Goal: Task Accomplishment & Management: Use online tool/utility

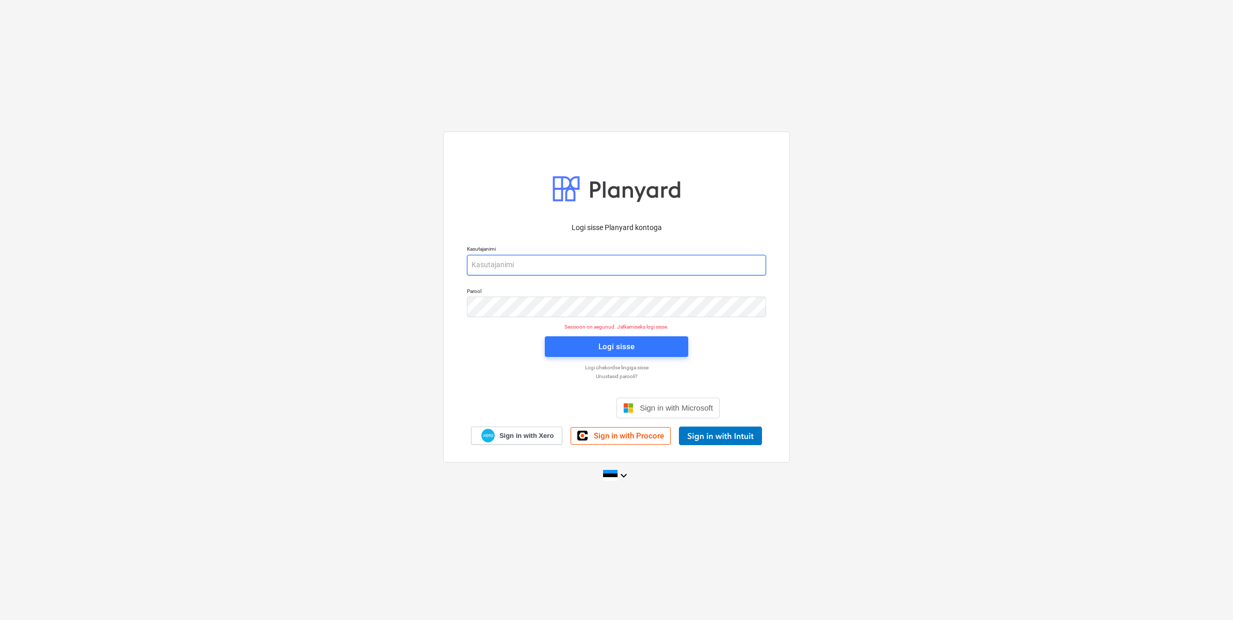
click at [625, 266] on input "email" at bounding box center [616, 265] width 299 height 21
type input "[EMAIL_ADDRESS][DOMAIN_NAME]"
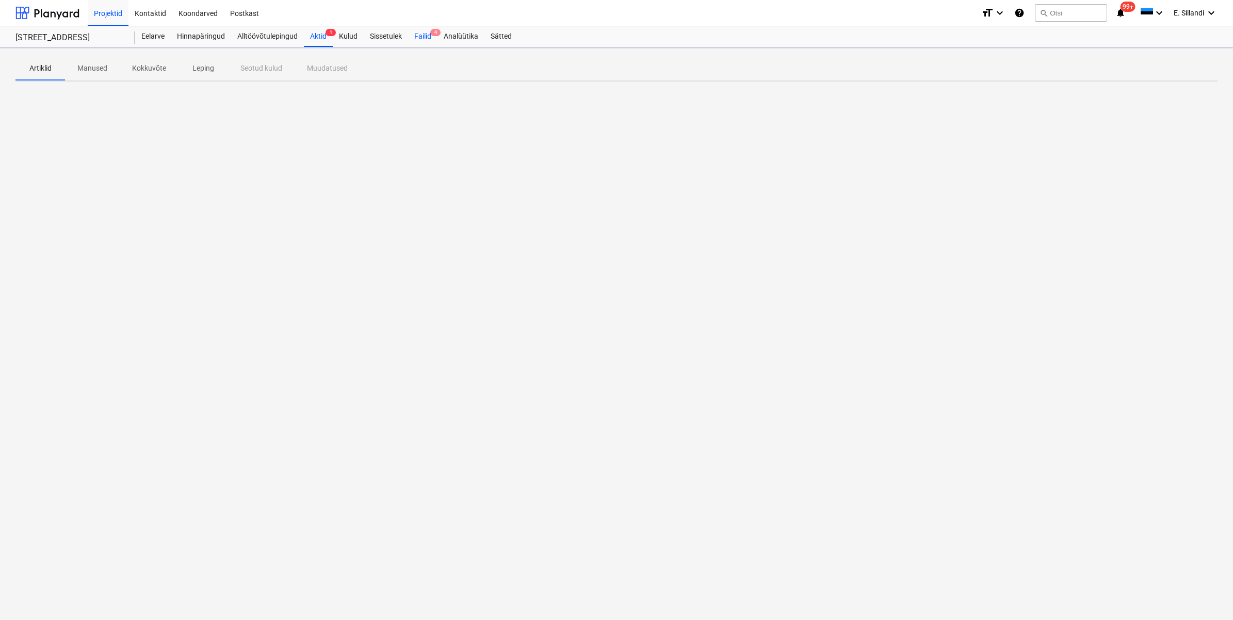
click at [419, 35] on div "Failid 4" at bounding box center [422, 36] width 29 height 21
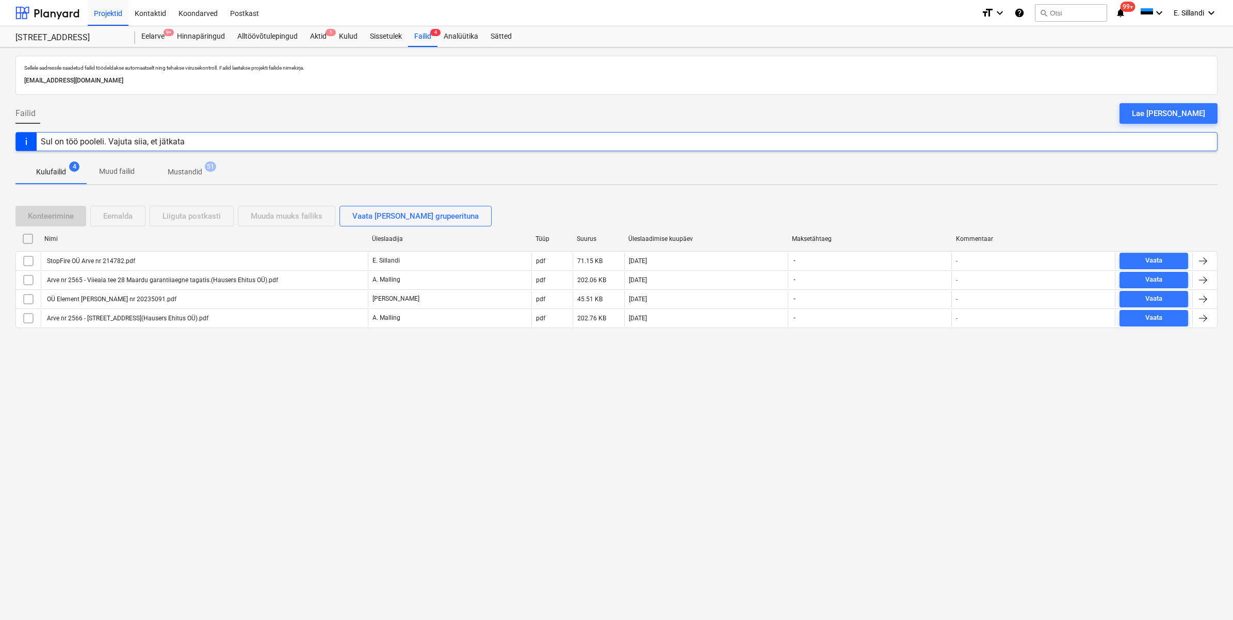
click at [119, 352] on div "Sellele aadressile saadetud failid töödeldakse automaatselt ning tehakse viirus…" at bounding box center [616, 333] width 1233 height 572
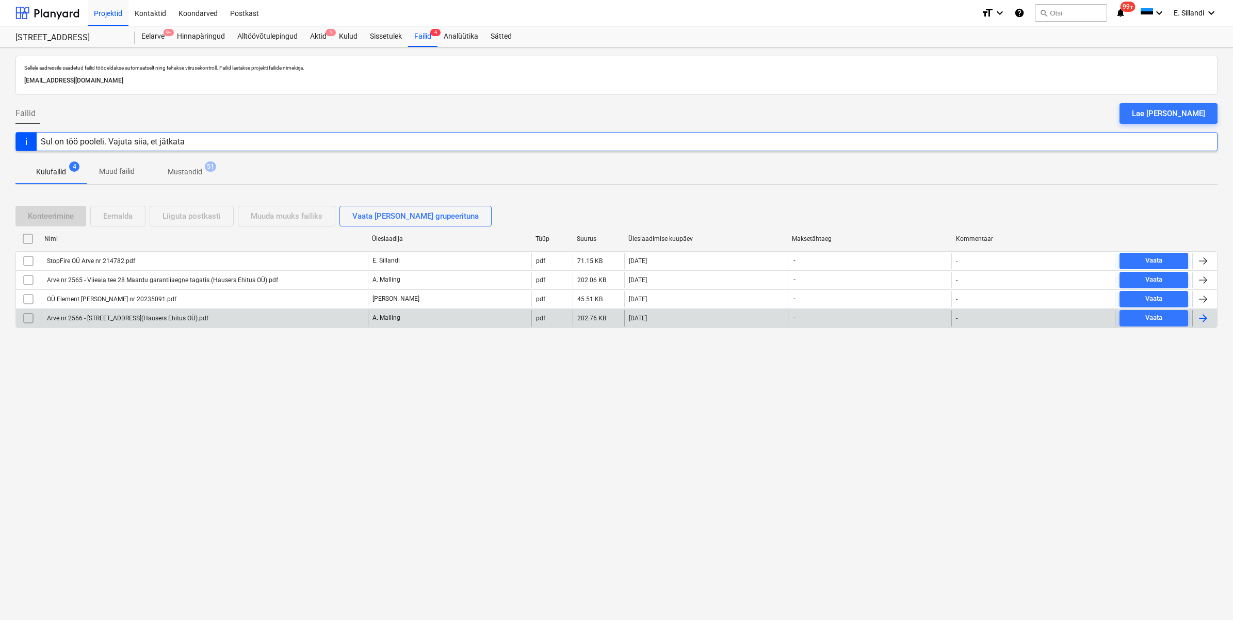
click at [126, 319] on div "Arve nr 2566 - [STREET_ADDRESS](Hausers Ehitus OÜ).pdf" at bounding box center [126, 318] width 163 height 7
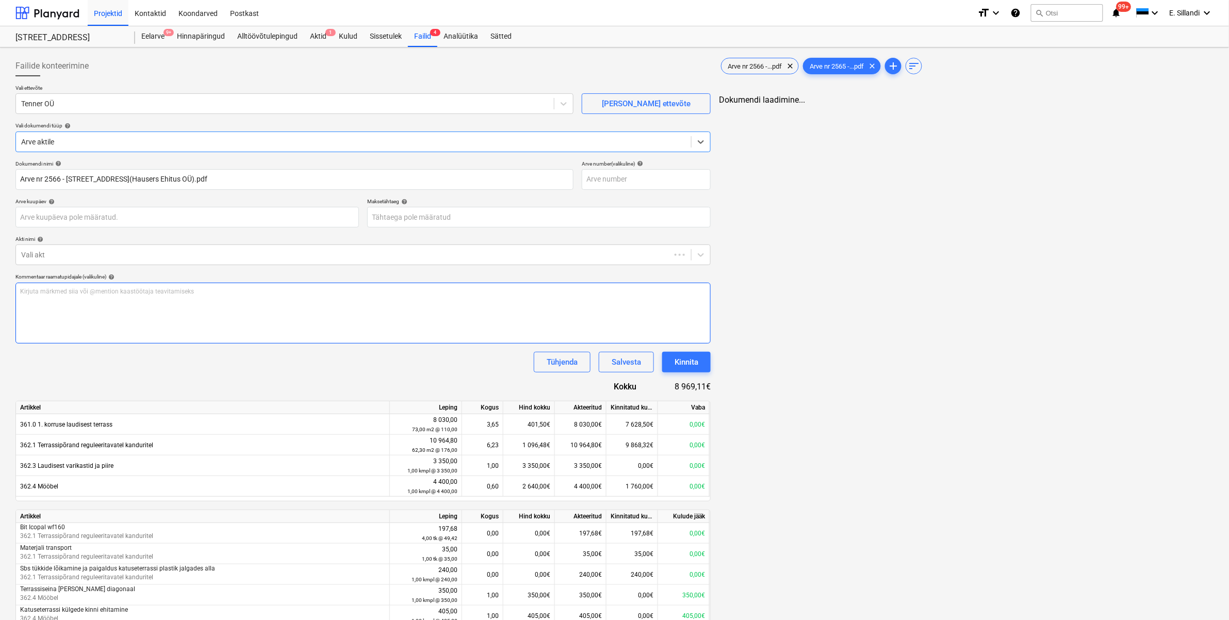
type input "Arve nr 2566 - [STREET_ADDRESS](Hausers Ehitus OÜ).pdf"
click at [743, 70] on span "Arve nr 2566 -...pdf" at bounding box center [754, 66] width 67 height 8
click at [836, 67] on span "Arve nr 2565 -...pdf" at bounding box center [836, 66] width 67 height 8
click at [770, 65] on span "Arve nr 2566 -...pdf" at bounding box center [754, 66] width 67 height 8
click at [823, 68] on span "Arve nr 2565 -...pdf" at bounding box center [836, 66] width 67 height 8
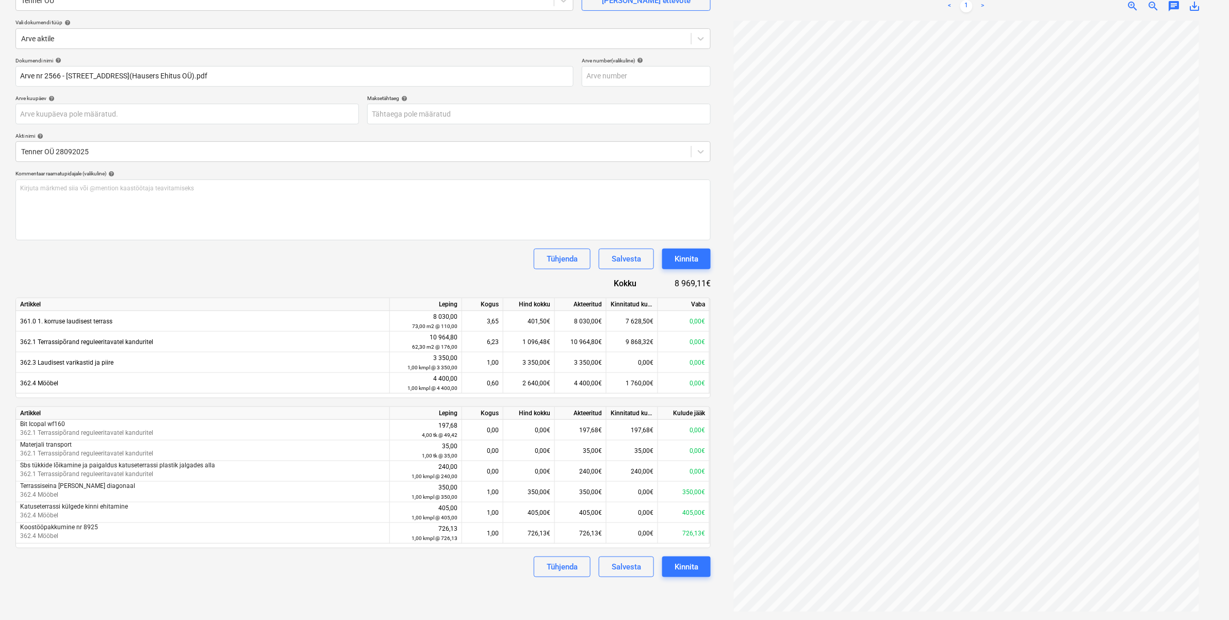
click at [1200, 4] on span "save_alt" at bounding box center [1195, 6] width 12 height 12
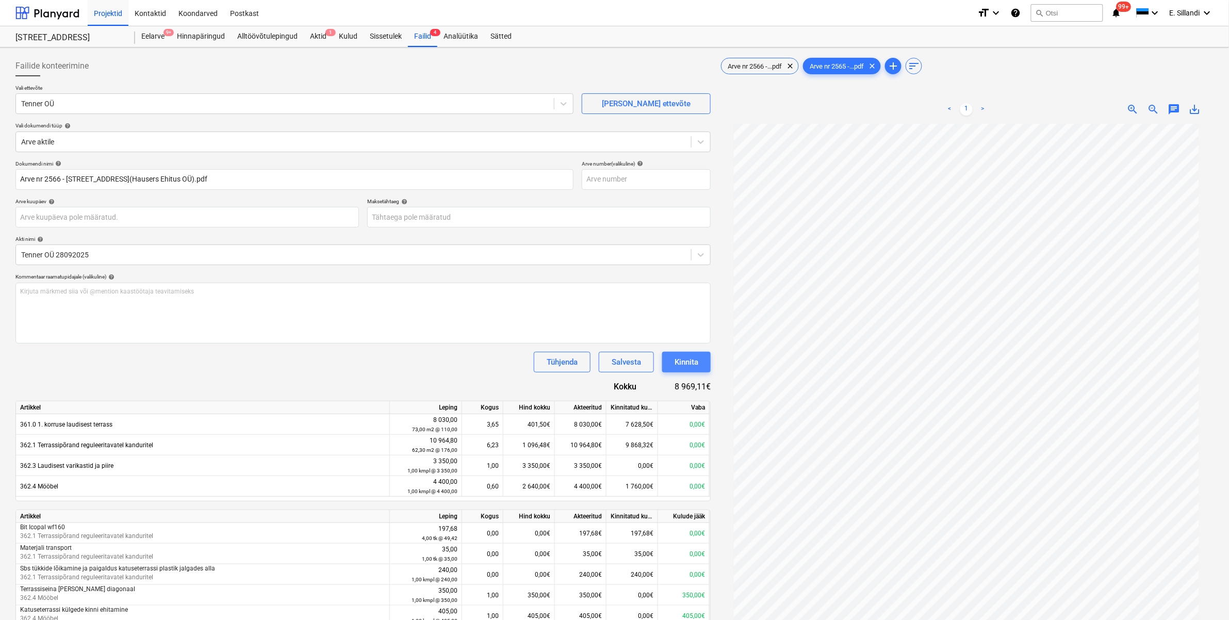
click at [698, 368] on div "Kinnita" at bounding box center [687, 361] width 24 height 13
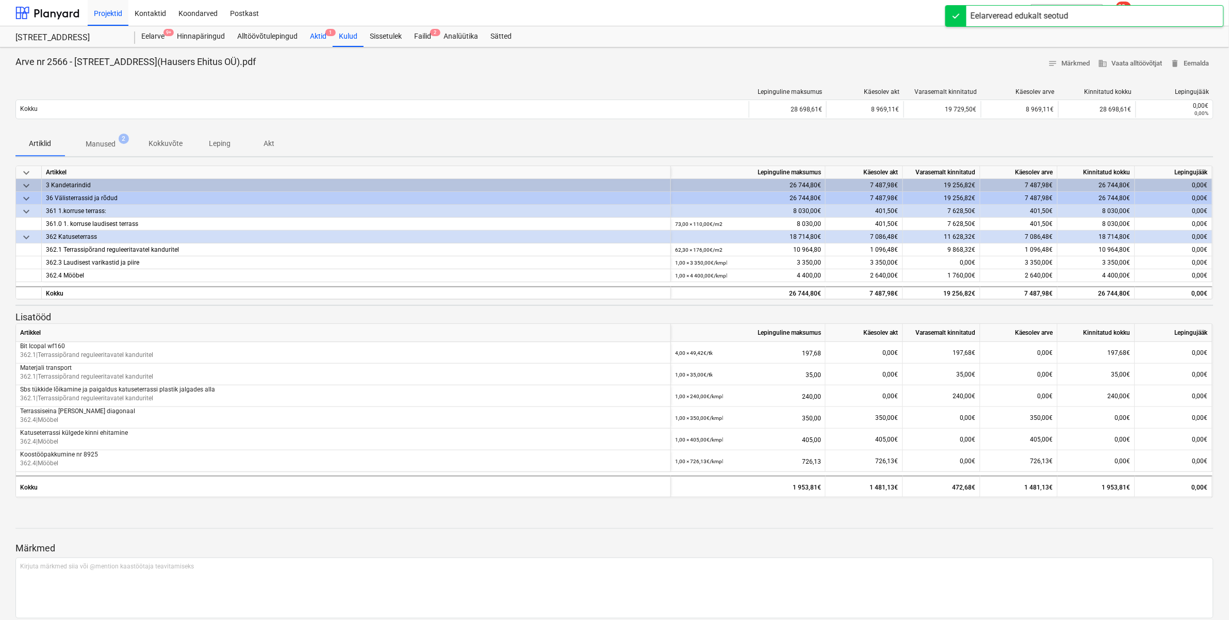
click at [313, 39] on div "Aktid 1" at bounding box center [318, 36] width 29 height 21
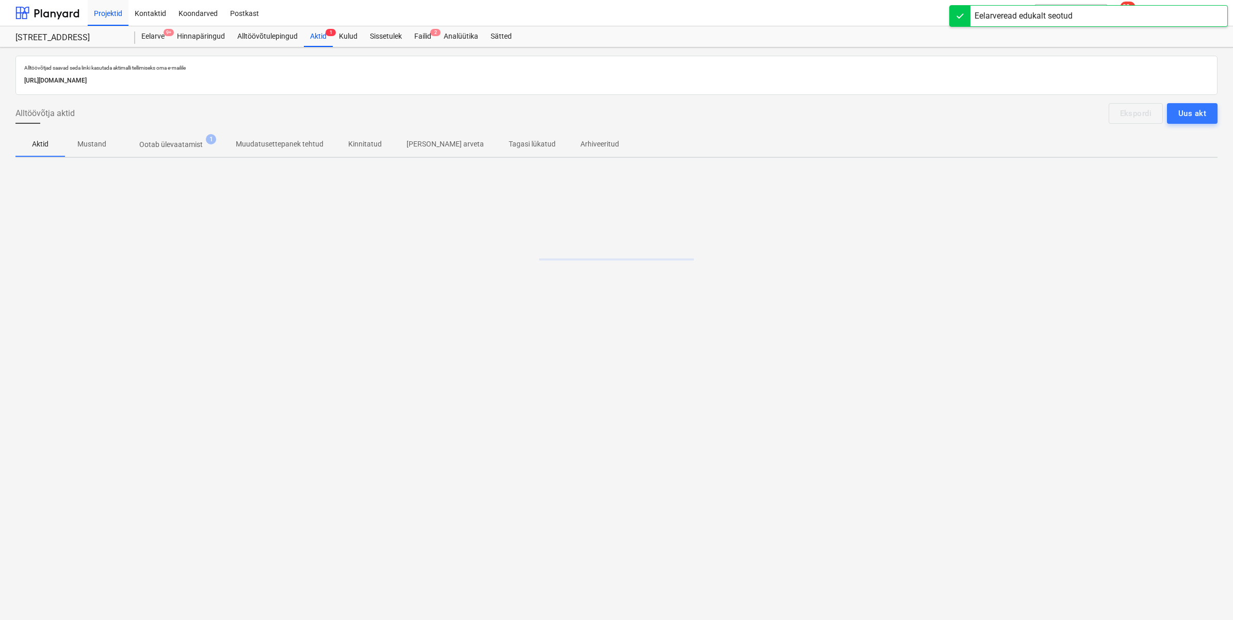
click at [189, 141] on p "Ootab ülevaatamist" at bounding box center [170, 144] width 63 height 11
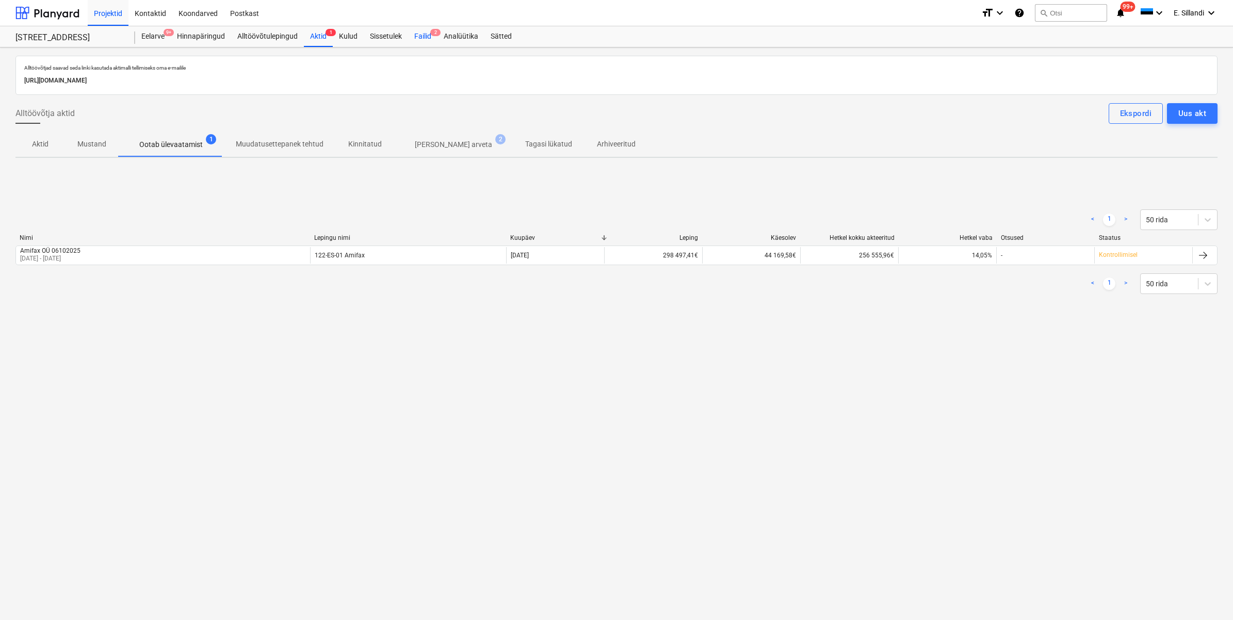
click at [426, 40] on div "Failid 2" at bounding box center [422, 36] width 29 height 21
